Goal: Information Seeking & Learning: Learn about a topic

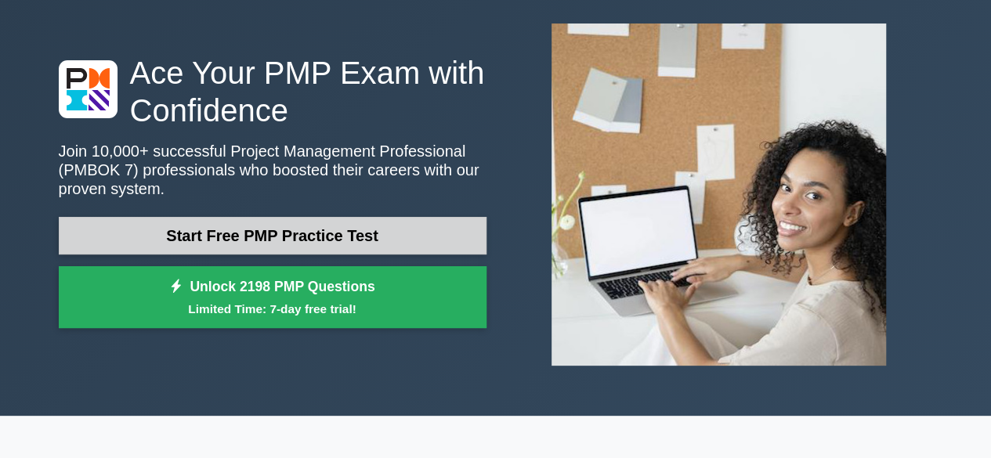
click at [310, 241] on link "Start Free PMP Practice Test" at bounding box center [273, 236] width 428 height 38
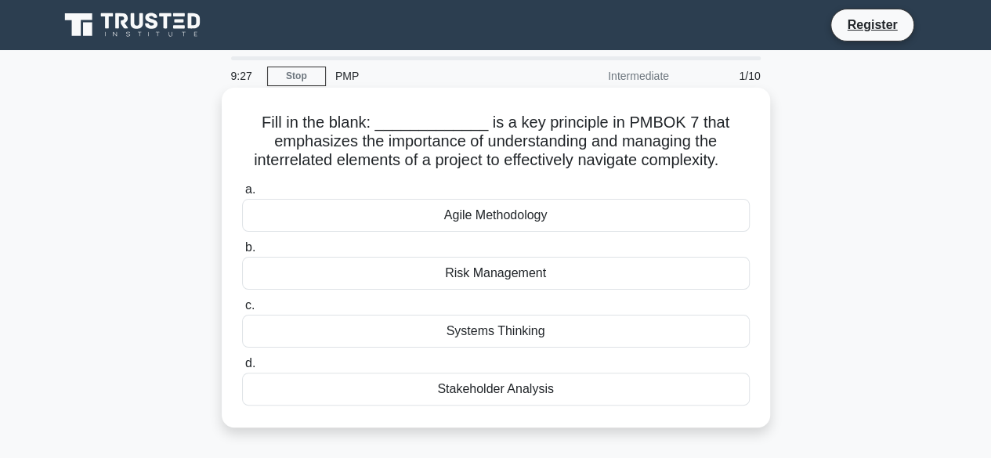
click at [492, 212] on div "Agile Methodology" at bounding box center [496, 215] width 508 height 33
click at [242, 195] on input "a. Agile Methodology" at bounding box center [242, 190] width 0 height 10
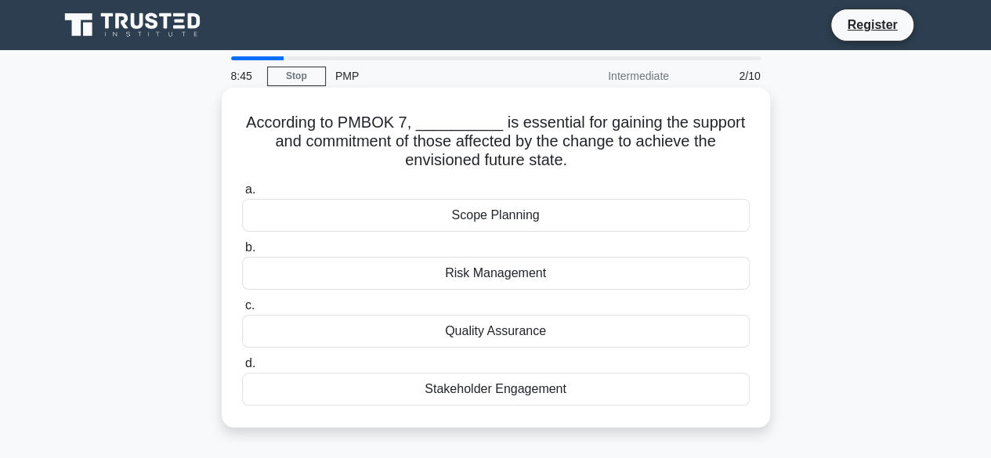
drag, startPoint x: 502, startPoint y: 226, endPoint x: 506, endPoint y: 278, distance: 51.9
click at [506, 278] on div "a. Scope Planning b. Risk Management c. d." at bounding box center [496, 293] width 527 height 232
click at [499, 387] on div "Stakeholder Engagement" at bounding box center [496, 389] width 508 height 33
click at [242, 369] on input "d. Stakeholder Engagement" at bounding box center [242, 364] width 0 height 10
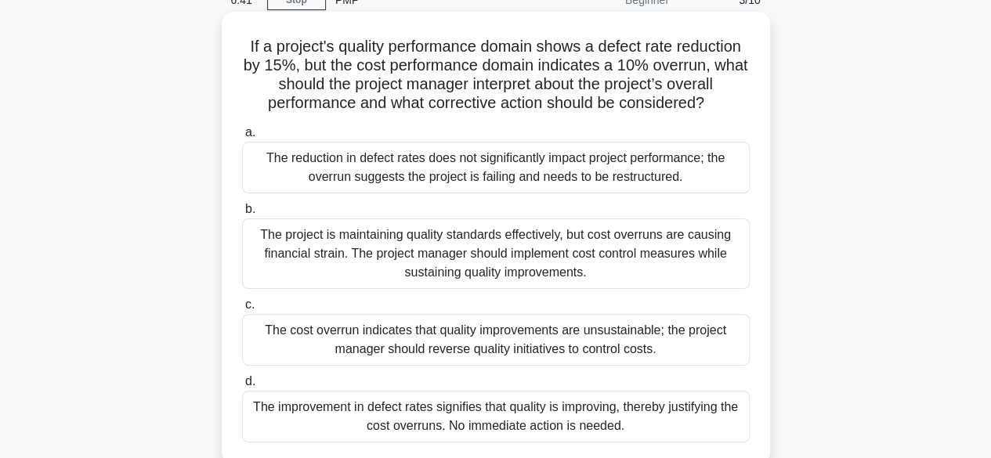
scroll to position [75, 0]
click at [619, 341] on div "The cost overrun indicates that quality improvements are unsustainable; the pro…" at bounding box center [496, 341] width 508 height 52
click at [242, 311] on input "c. The cost overrun indicates that quality improvements are unsustainable; the …" at bounding box center [242, 306] width 0 height 10
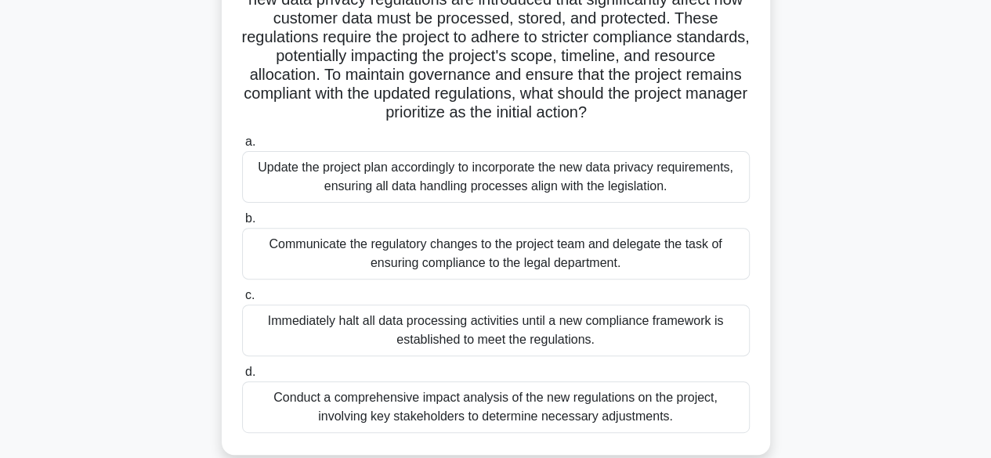
scroll to position [161, 0]
click at [444, 413] on div "Conduct a comprehensive impact analysis of the new regulations on the project, …" at bounding box center [496, 407] width 508 height 52
click at [242, 377] on input "d. Conduct a comprehensive impact analysis of the new regulations on the projec…" at bounding box center [242, 372] width 0 height 10
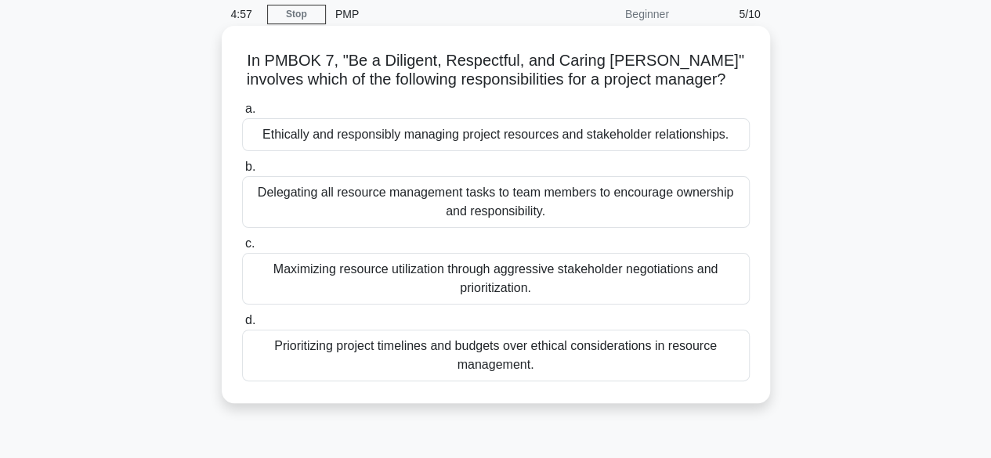
scroll to position [63, 0]
click at [554, 140] on div "Ethically and responsibly managing project resources and stakeholder relationsh…" at bounding box center [496, 134] width 508 height 33
click at [242, 114] on input "a. Ethically and responsibly managing project resources and stakeholder relatio…" at bounding box center [242, 108] width 0 height 10
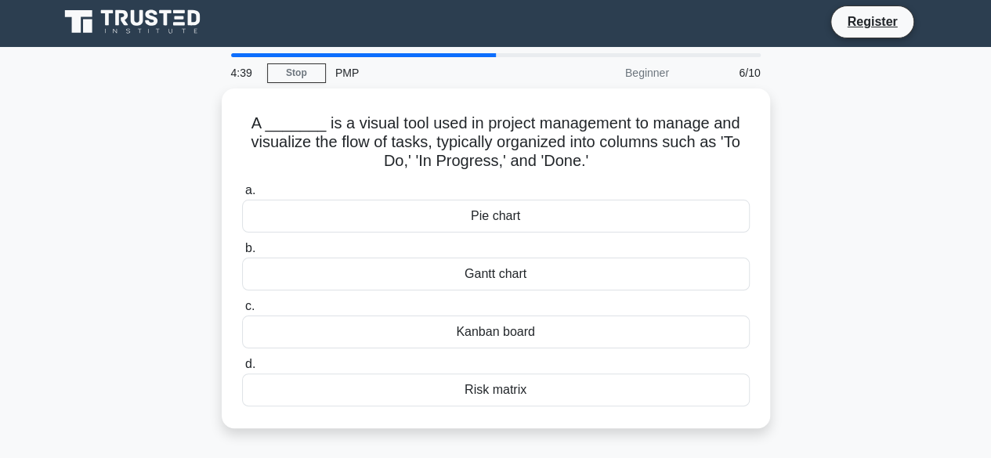
scroll to position [0, 0]
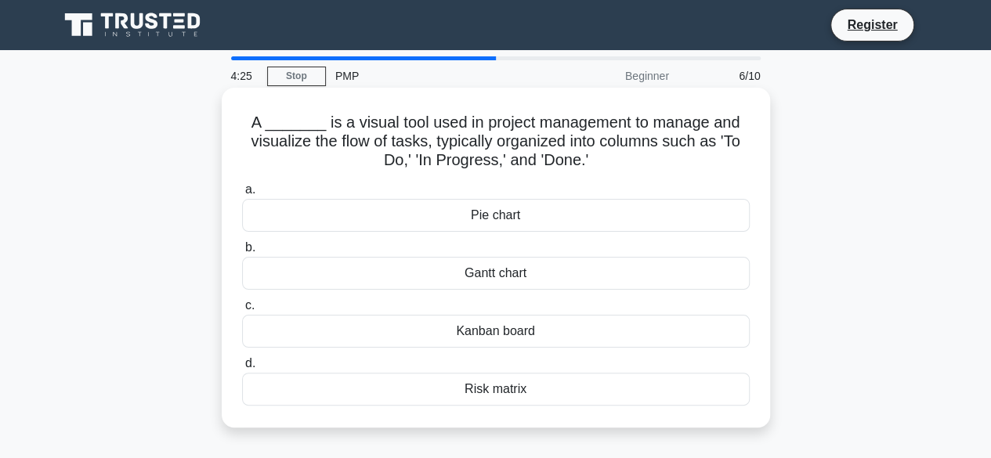
click at [502, 330] on div "Kanban board" at bounding box center [496, 331] width 508 height 33
click at [242, 311] on input "c. Kanban board" at bounding box center [242, 306] width 0 height 10
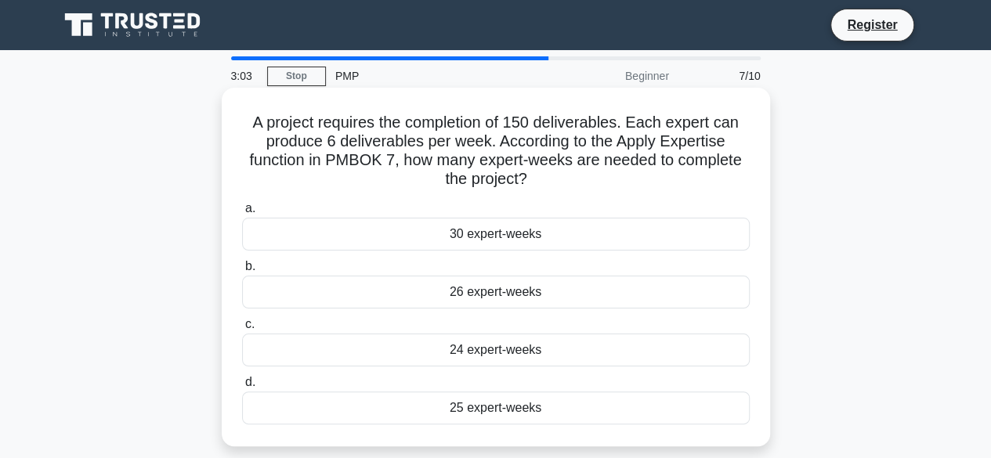
click at [477, 410] on div "25 expert-weeks" at bounding box center [496, 408] width 508 height 33
click at [242, 388] on input "d. 25 expert-weeks" at bounding box center [242, 383] width 0 height 10
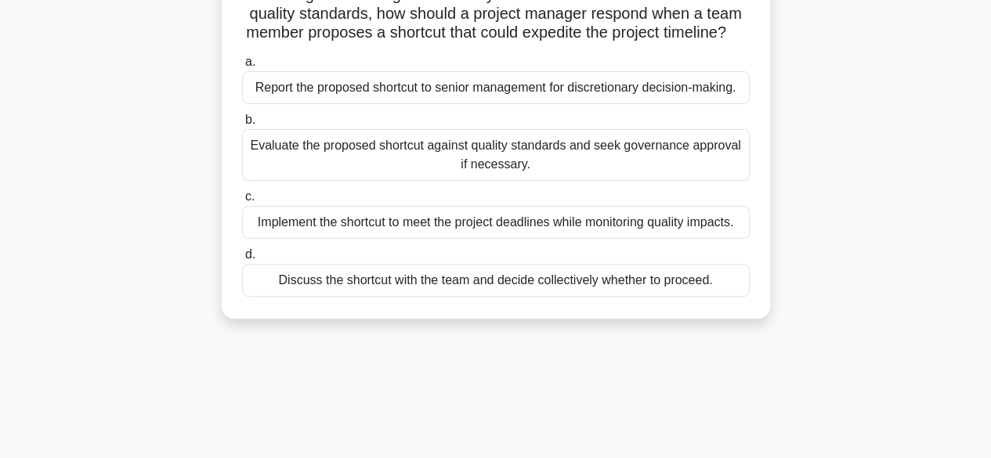
scroll to position [126, 0]
click at [571, 106] on div "Report the proposed shortcut to senior management for discretionary decision-ma…" at bounding box center [496, 89] width 508 height 33
click at [242, 69] on input "a. Report the proposed shortcut to senior management for discretionary decision…" at bounding box center [242, 64] width 0 height 10
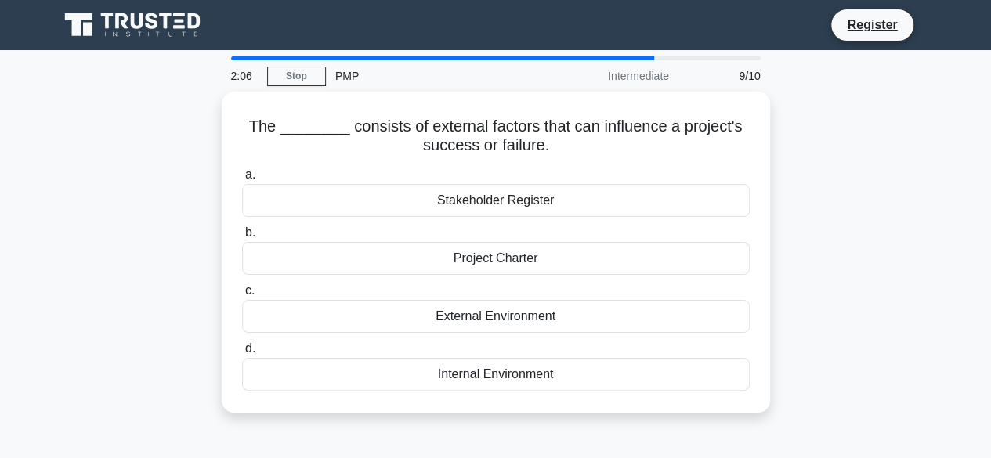
scroll to position [0, 0]
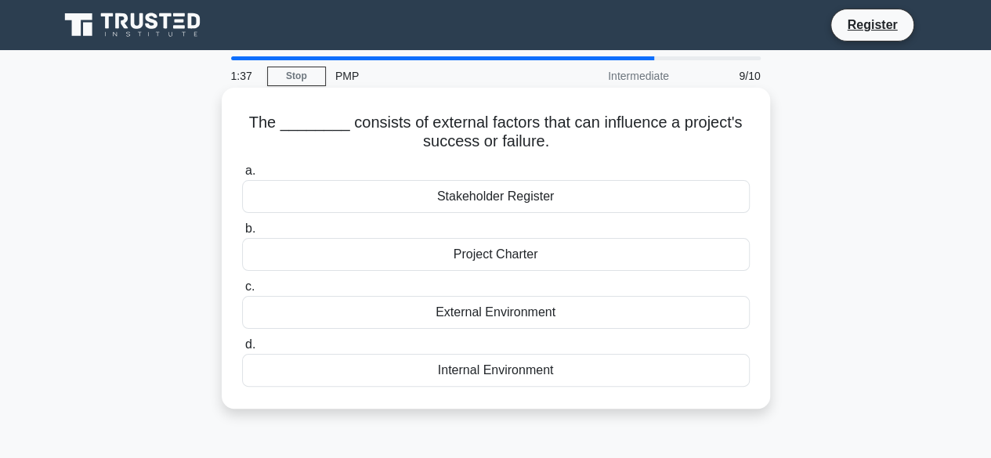
click at [502, 313] on div "External Environment" at bounding box center [496, 312] width 508 height 33
click at [242, 292] on input "c. External Environment" at bounding box center [242, 287] width 0 height 10
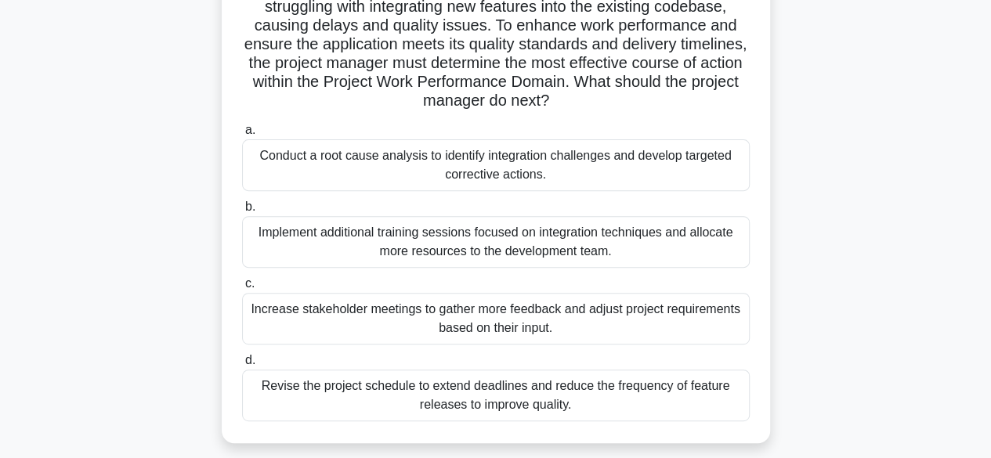
scroll to position [193, 0]
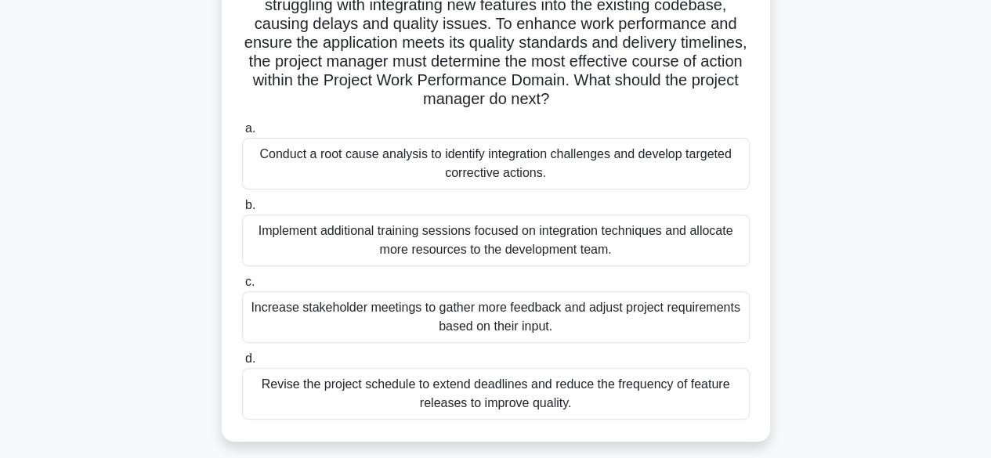
click at [508, 179] on div "Conduct a root cause analysis to identify integration challenges and develop ta…" at bounding box center [496, 164] width 508 height 52
click at [242, 134] on input "a. Conduct a root cause analysis to identify integration challenges and develop…" at bounding box center [242, 129] width 0 height 10
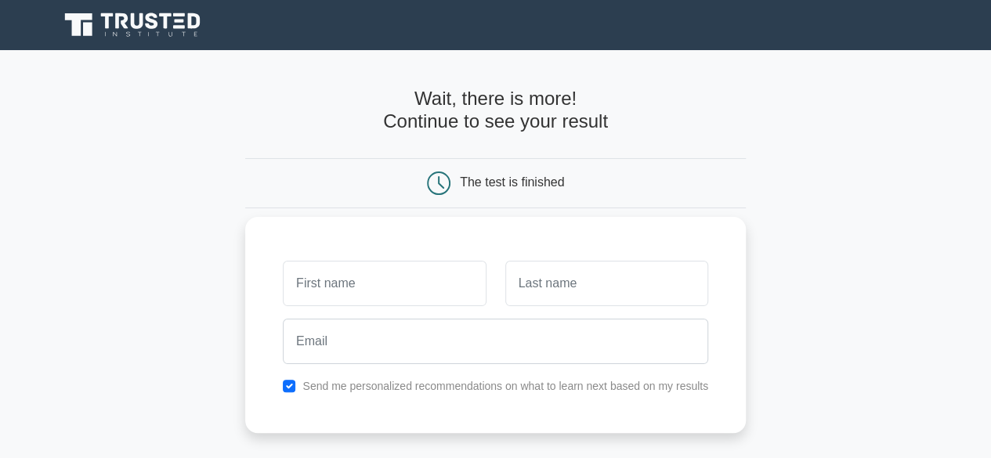
click at [420, 272] on input "text" at bounding box center [384, 283] width 203 height 45
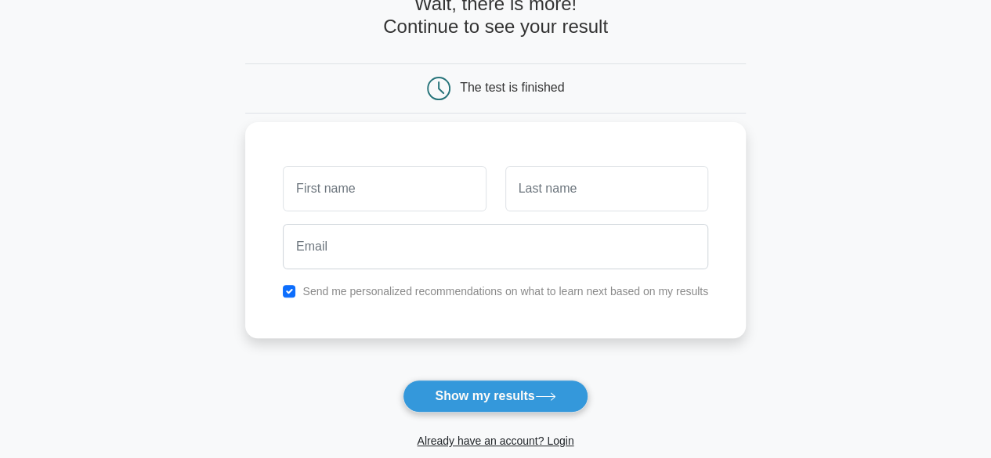
scroll to position [96, 0]
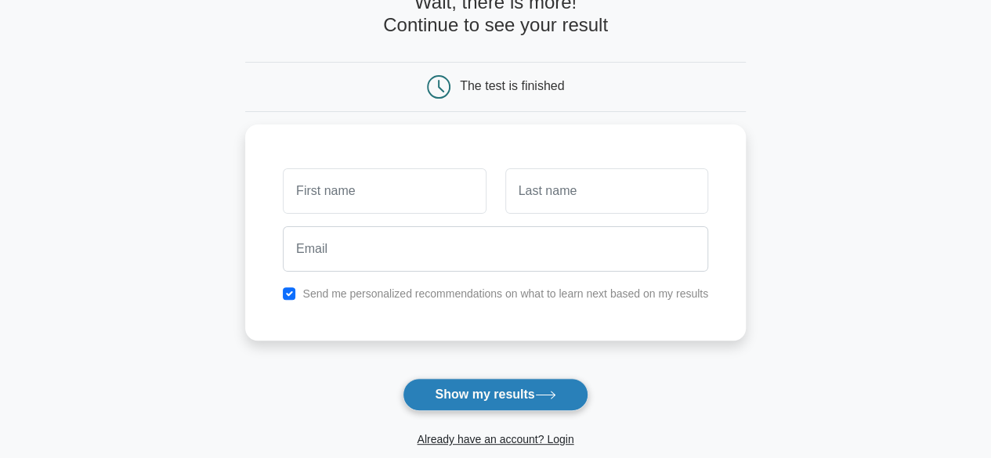
click at [483, 397] on button "Show my results" at bounding box center [495, 395] width 185 height 33
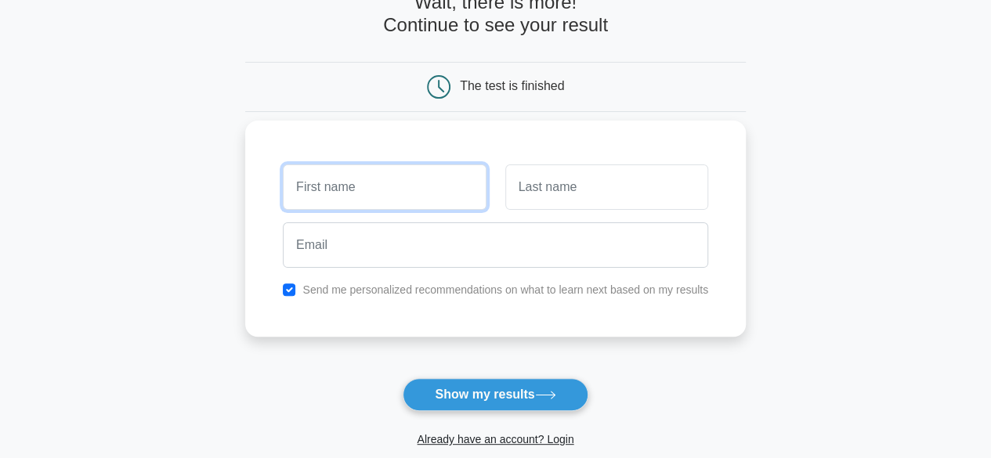
click at [420, 182] on input "text" at bounding box center [384, 187] width 203 height 45
type input "h"
type input "H"
type input "helena"
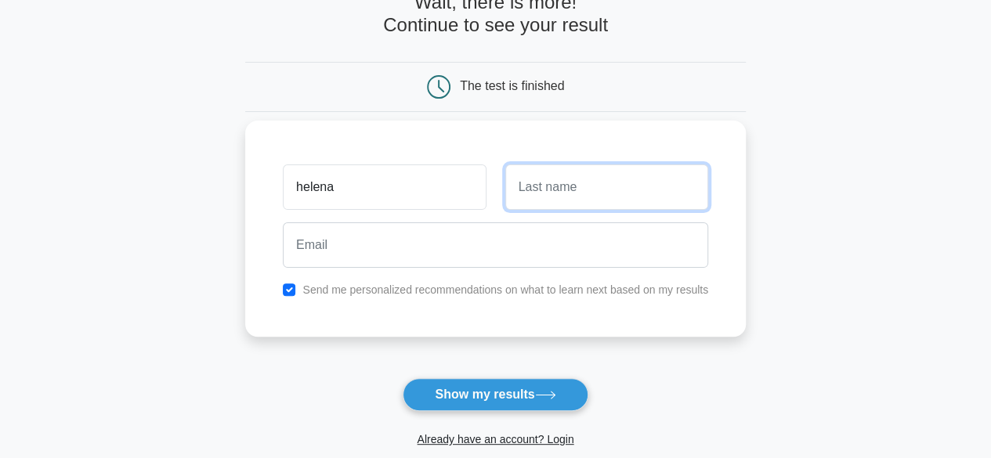
click at [575, 190] on input "text" at bounding box center [606, 187] width 203 height 45
type input "Dirisu"
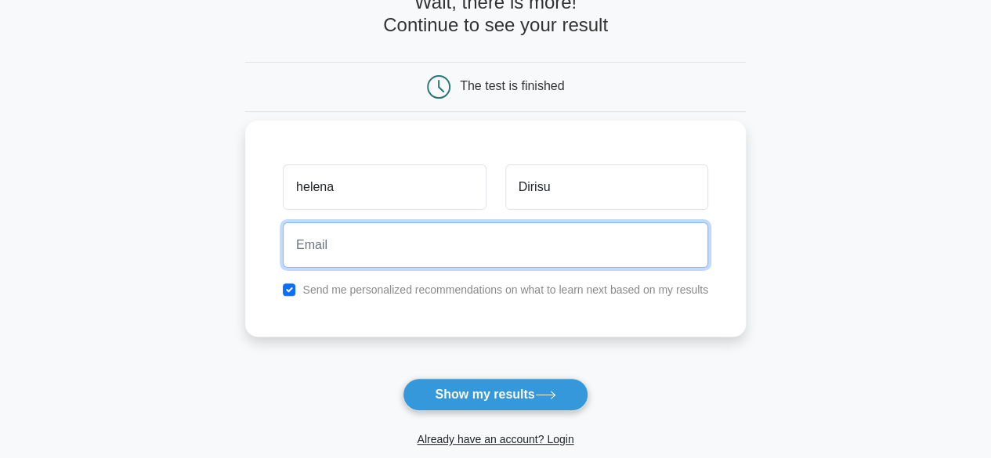
click at [530, 236] on input "email" at bounding box center [496, 245] width 426 height 45
type input "helenadirisu04@gmail.com"
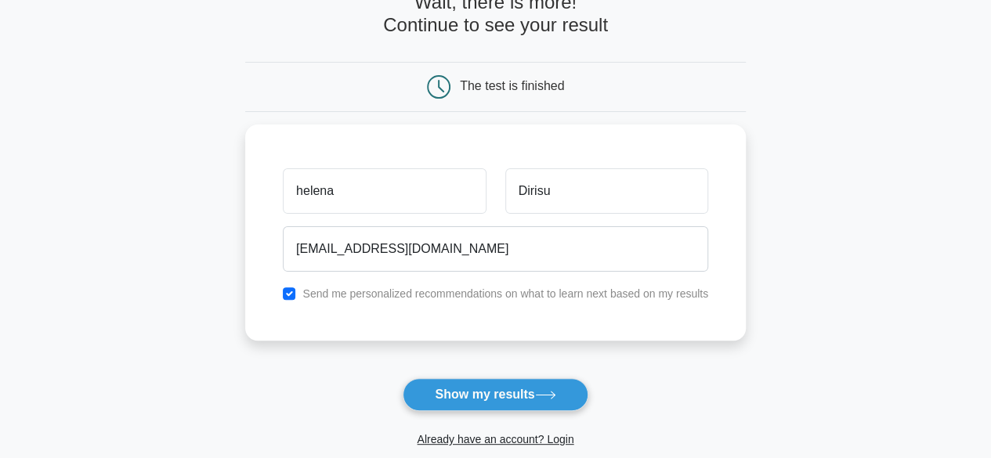
click at [490, 416] on div "Already have an account? Login" at bounding box center [495, 430] width 501 height 38
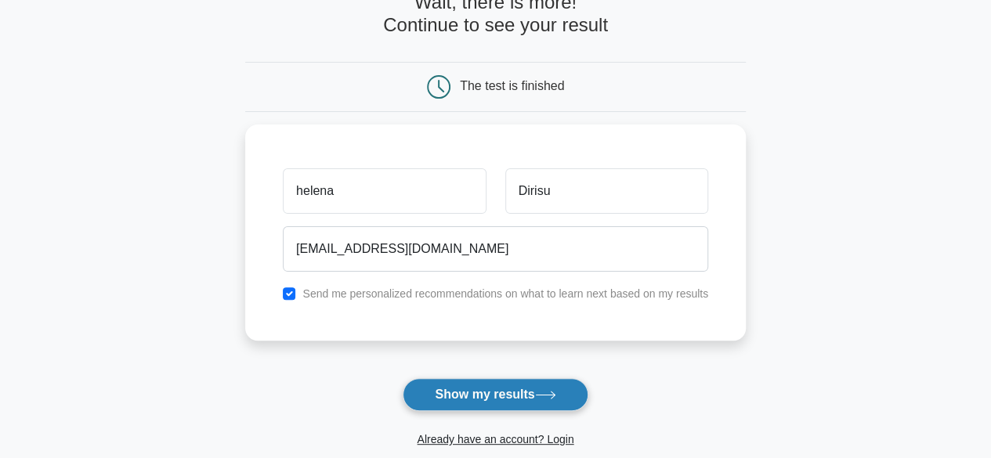
click at [492, 402] on button "Show my results" at bounding box center [495, 395] width 185 height 33
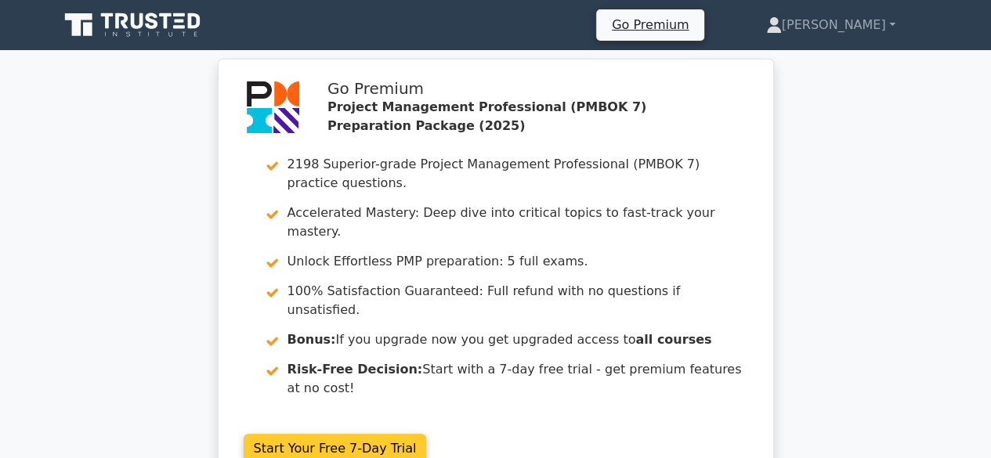
click at [332, 434] on link "Start Your Free 7-Day Trial" at bounding box center [335, 449] width 183 height 30
